Goal: Task Accomplishment & Management: Use online tool/utility

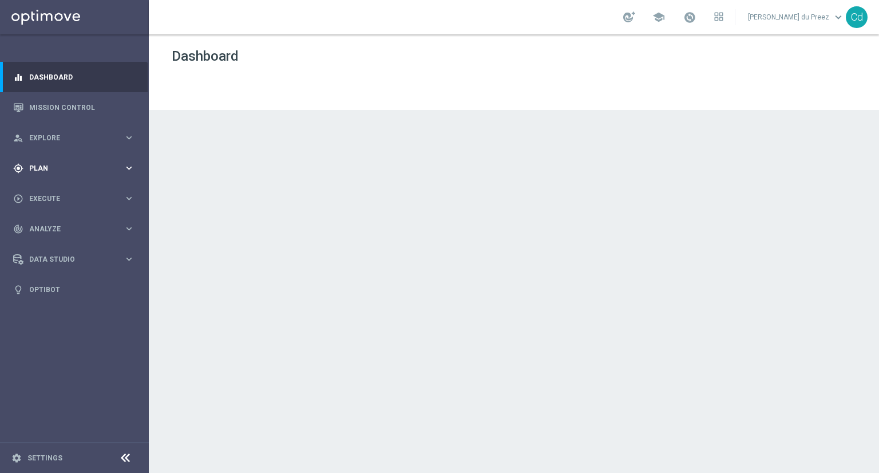
click at [37, 165] on span "Plan" at bounding box center [76, 168] width 94 height 7
click at [48, 229] on button "Templates keyboard_arrow_right" at bounding box center [82, 225] width 105 height 9
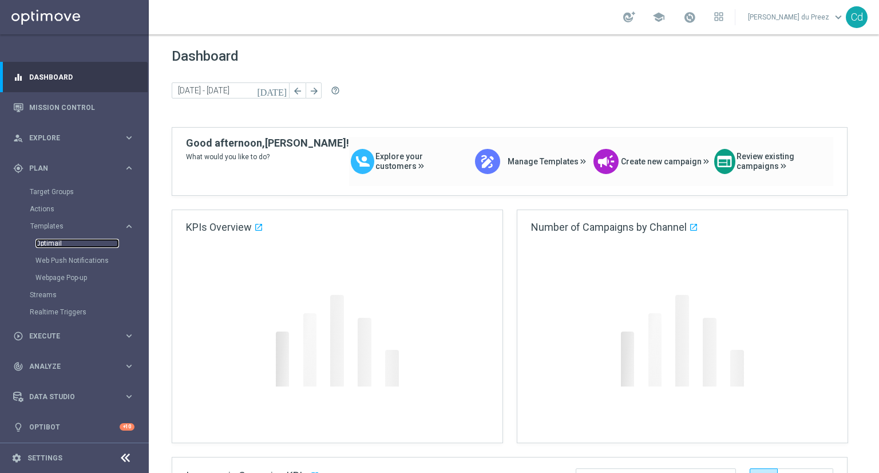
click at [56, 246] on link "Optimail" at bounding box center [77, 243] width 84 height 9
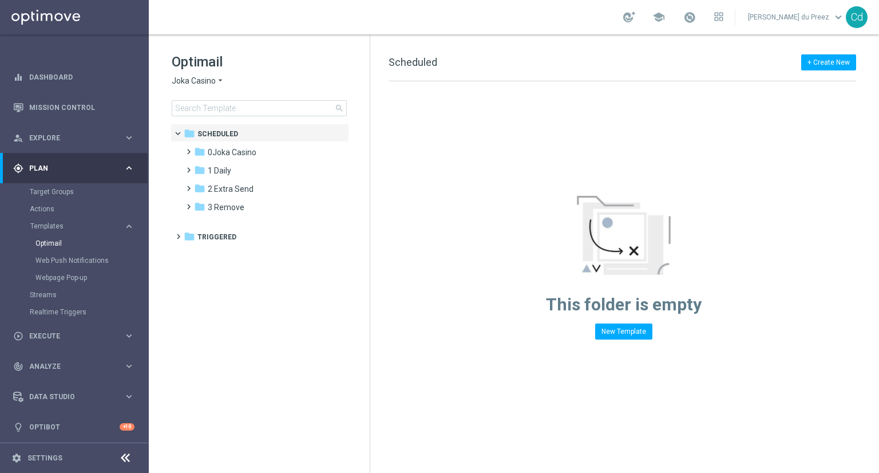
click at [197, 82] on span "Joka Casino" at bounding box center [194, 81] width 44 height 11
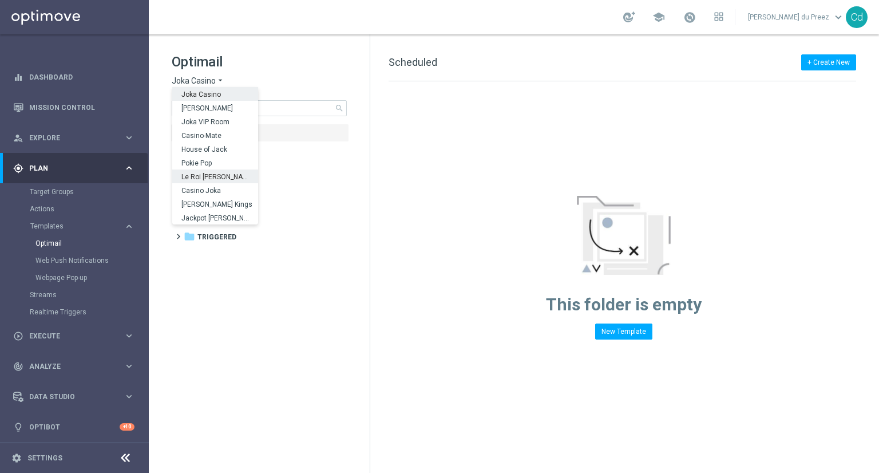
click at [0, 0] on span "Le Roi [PERSON_NAME]" at bounding box center [0, 0] width 0 height 0
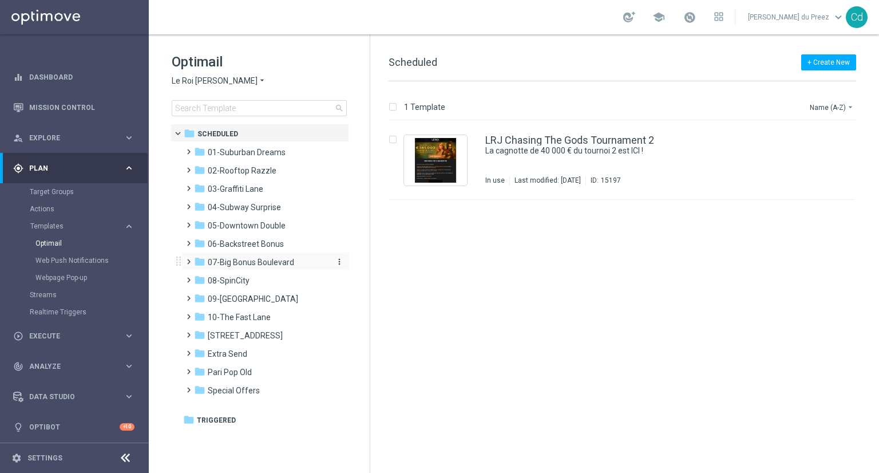
click at [270, 259] on span "07-Big Bonus Boulevard" at bounding box center [251, 262] width 86 height 10
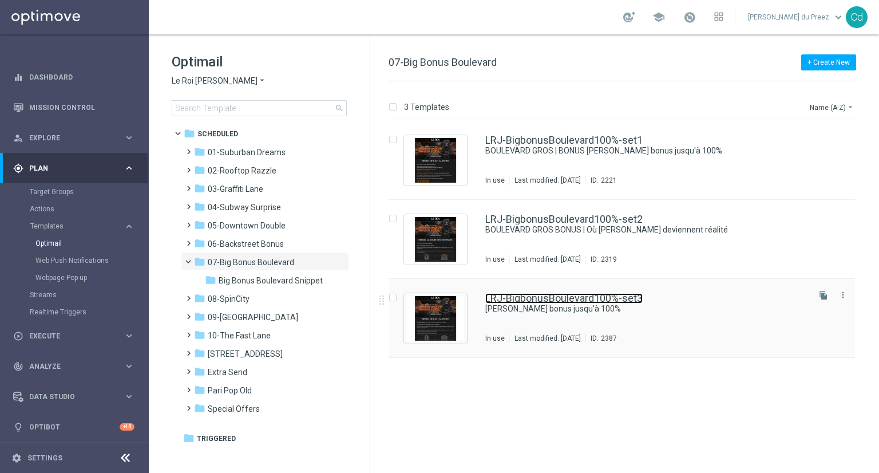
click at [567, 300] on link "LRJ-BigbonusBoulevard100%-set3" at bounding box center [563, 298] width 157 height 10
